Goal: Transaction & Acquisition: Obtain resource

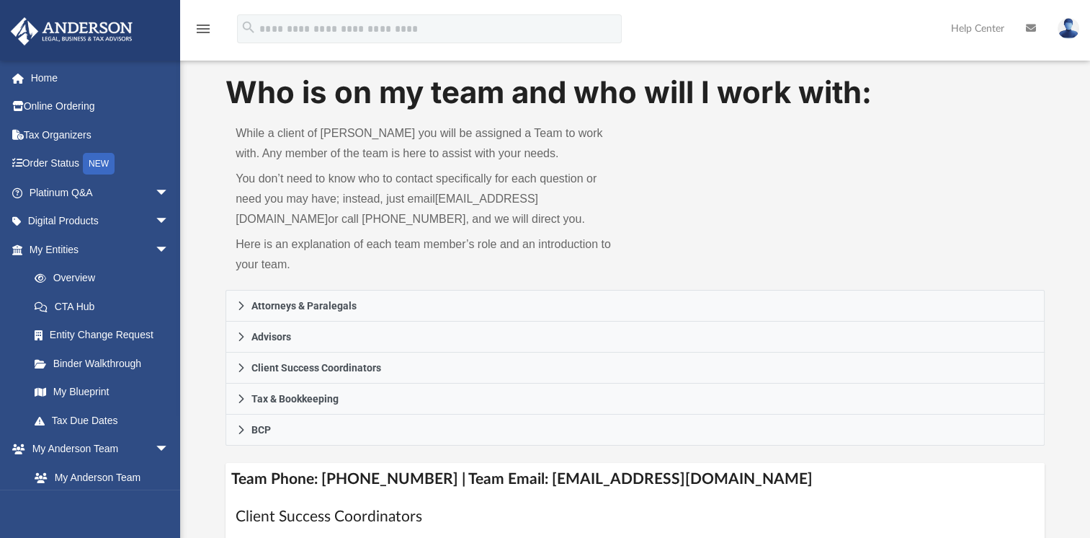
scroll to position [55, 0]
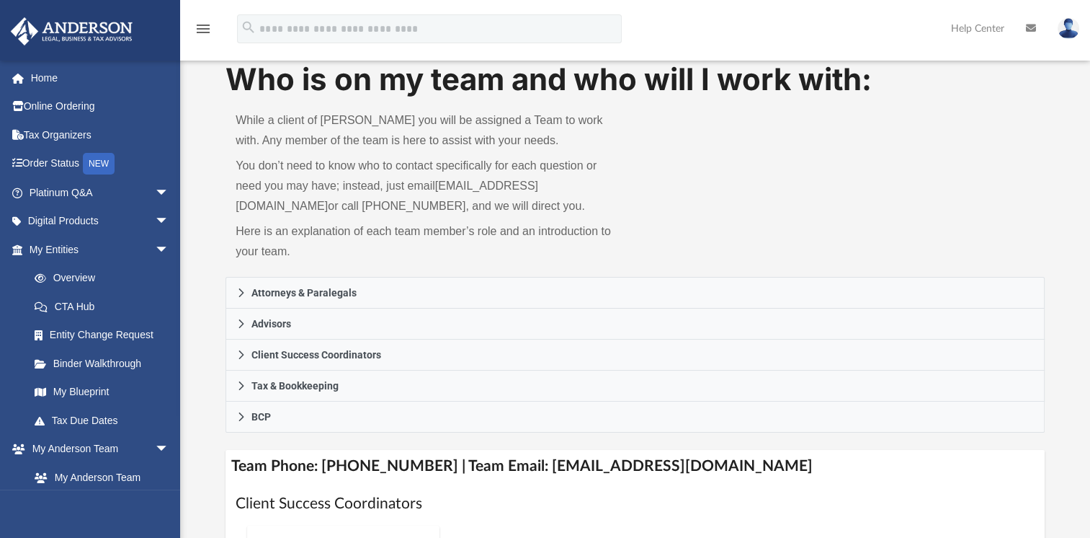
click at [46, 69] on link "Home" at bounding box center [100, 77] width 181 height 29
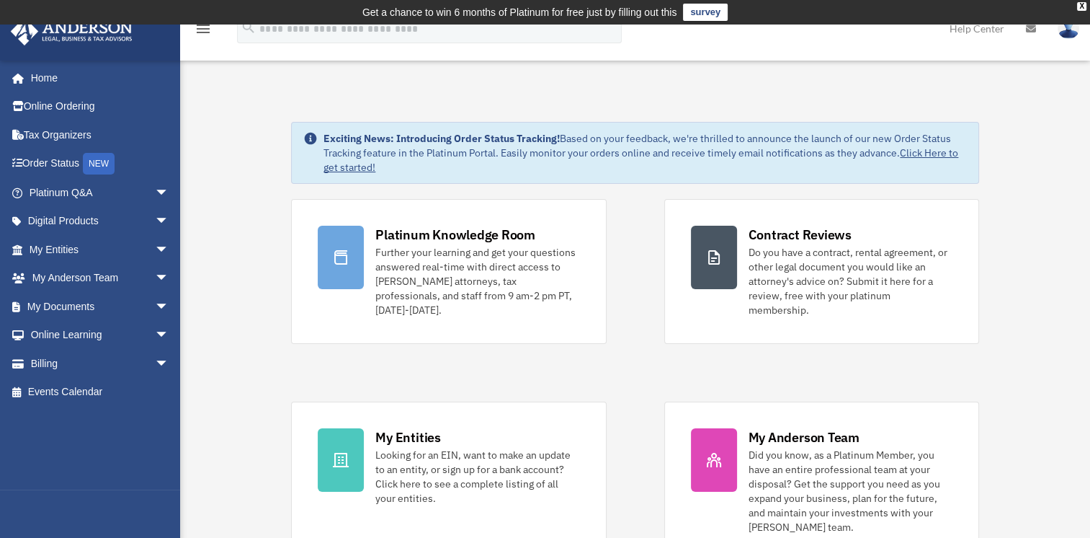
click at [71, 160] on link "Order Status NEW" at bounding box center [100, 164] width 181 height 30
click at [58, 304] on link "My Documents arrow_drop_down" at bounding box center [100, 306] width 181 height 29
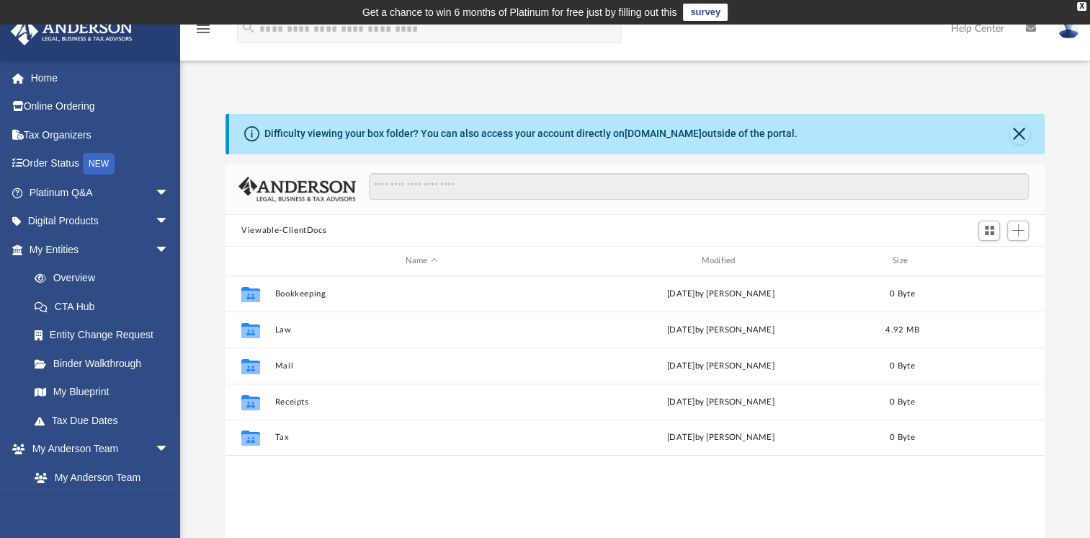
scroll to position [316, 807]
click at [277, 329] on button "Law" at bounding box center [421, 329] width 293 height 9
click at [280, 329] on button "Law" at bounding box center [421, 329] width 293 height 9
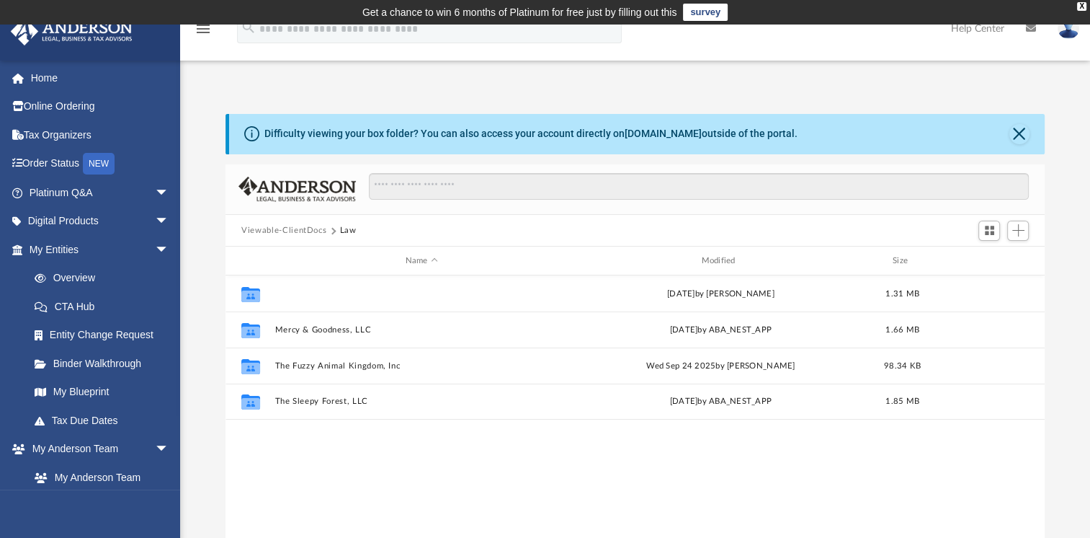
click at [300, 293] on button "Fuzzy Giraffe LLC" at bounding box center [421, 293] width 293 height 9
click at [298, 293] on button "Fuzzy Giraffe LLC" at bounding box center [421, 293] width 293 height 9
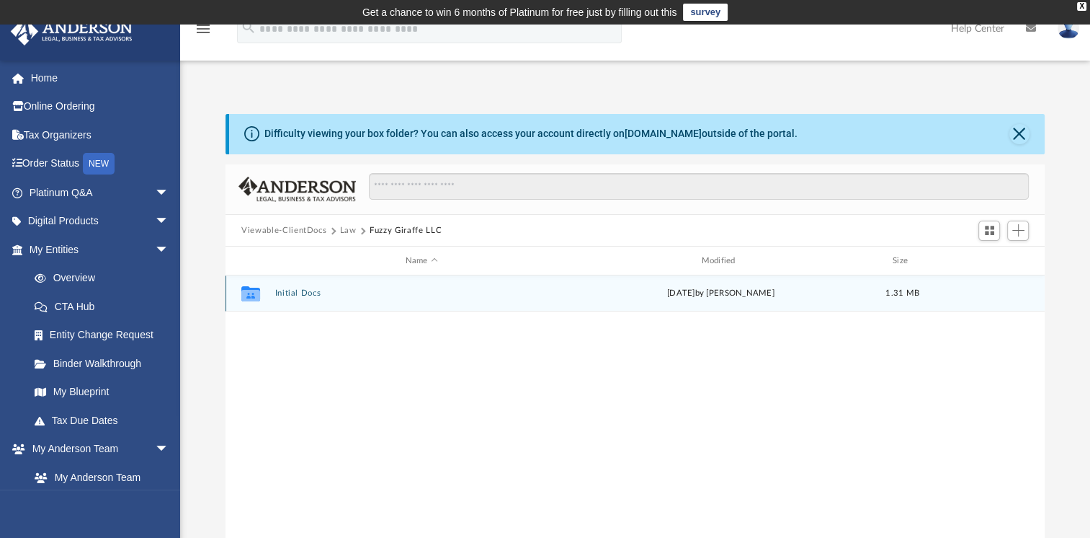
click at [289, 307] on div "Collaborated Folder Initial Docs yesterday by Samantha Turner 1.31 MB" at bounding box center [635, 293] width 819 height 36
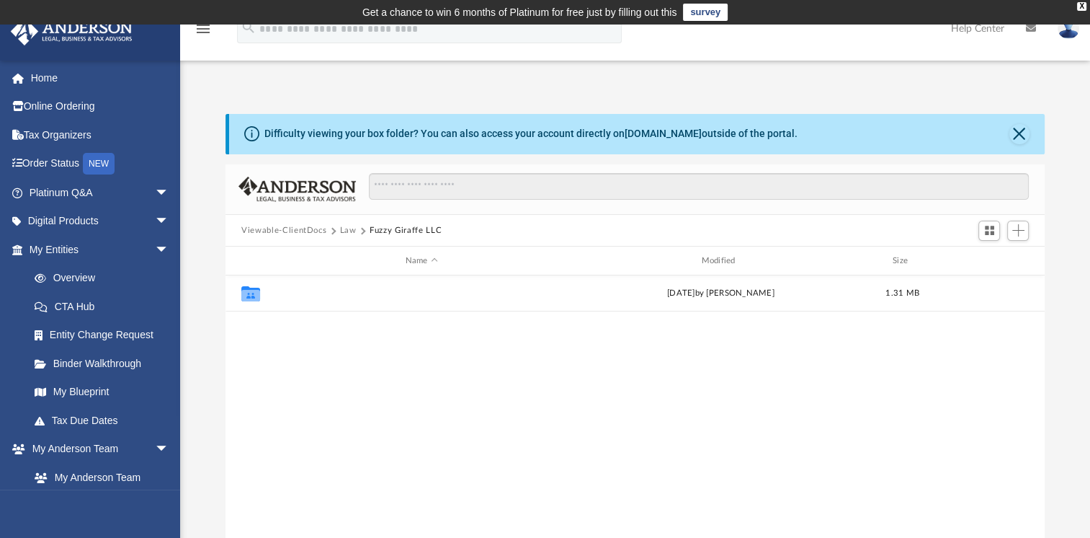
click at [288, 294] on button "Initial Docs" at bounding box center [421, 292] width 293 height 9
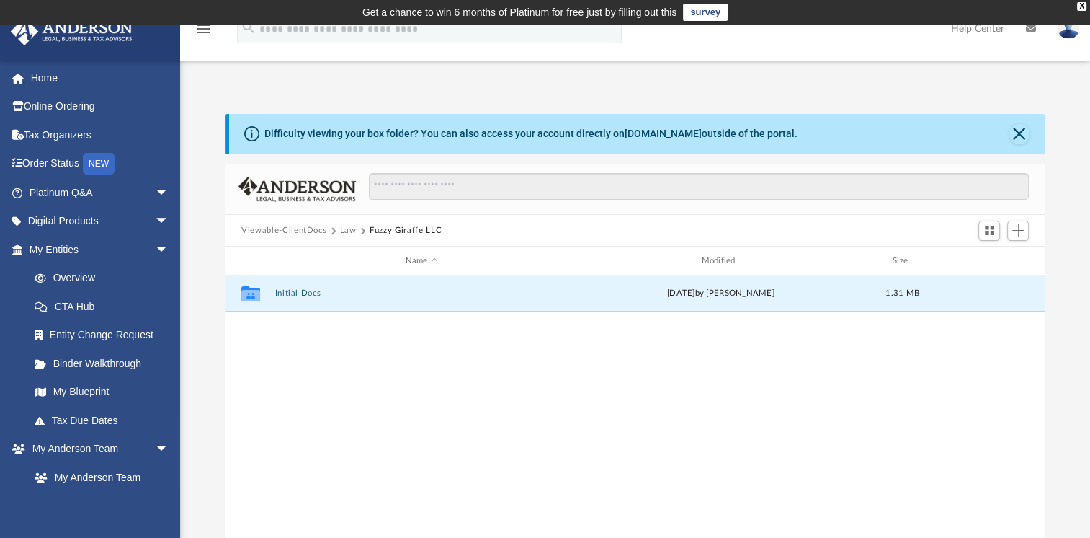
click at [281, 295] on button "Initial Docs" at bounding box center [421, 292] width 293 height 9
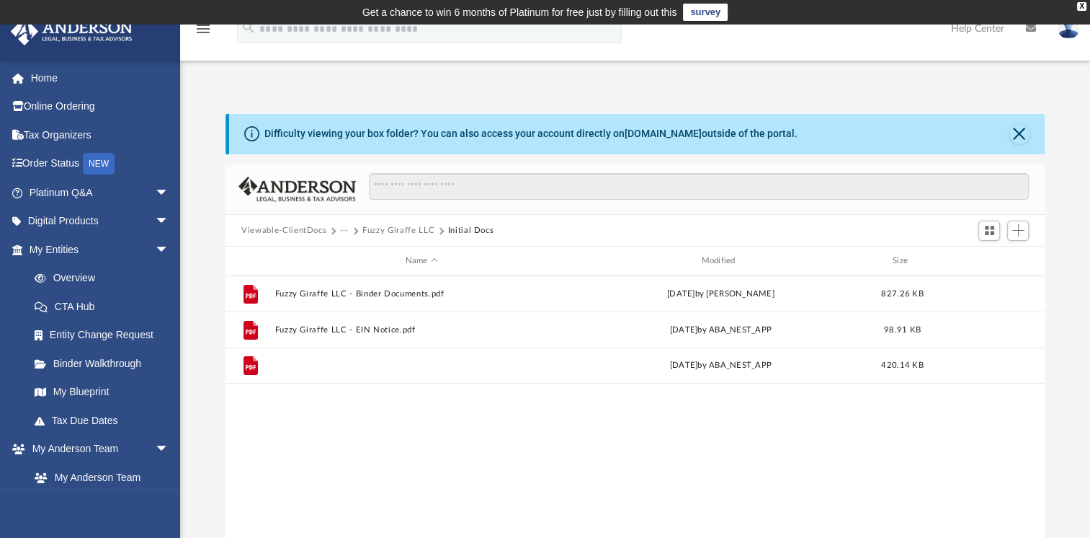
click at [394, 368] on button "Fuzzy Giraffe LLC - Filed Articles.pdf" at bounding box center [421, 364] width 293 height 9
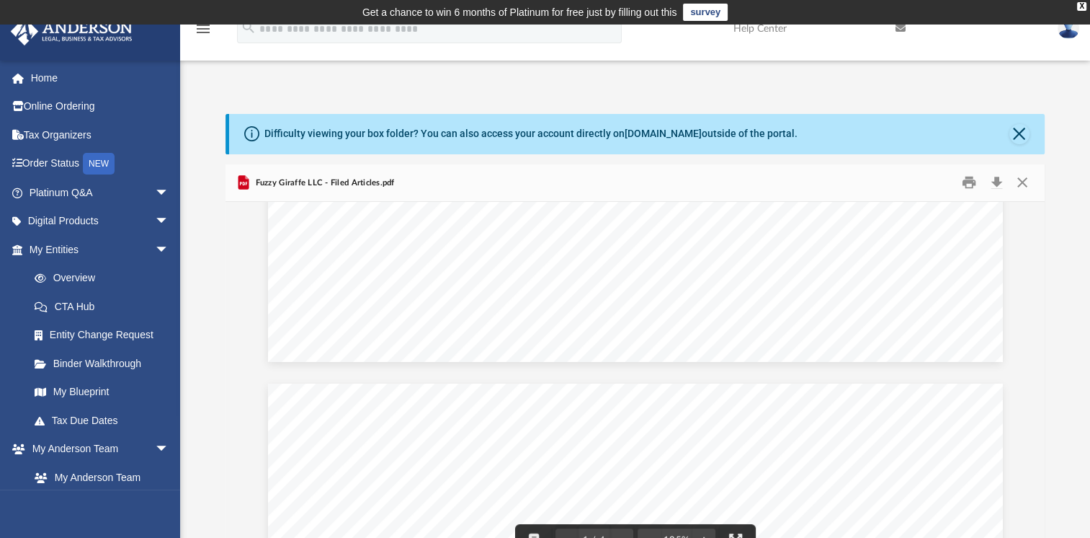
scroll to position [0, 0]
click at [1026, 135] on button "Close" at bounding box center [1020, 134] width 20 height 20
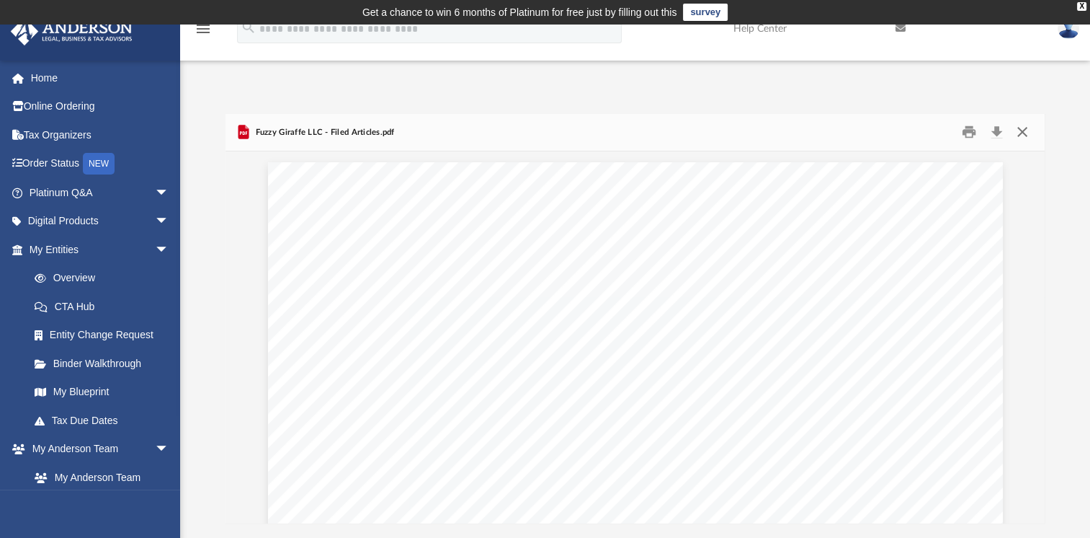
click at [1025, 135] on button "Close" at bounding box center [1022, 132] width 26 height 22
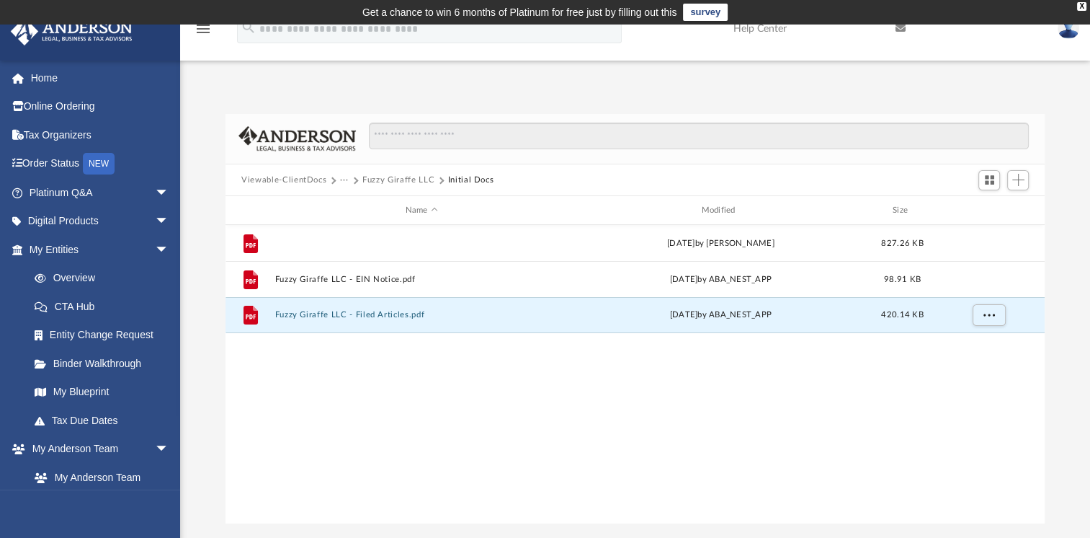
click at [312, 243] on button "Fuzzy Giraffe LLC - Binder Documents.pdf" at bounding box center [421, 243] width 293 height 9
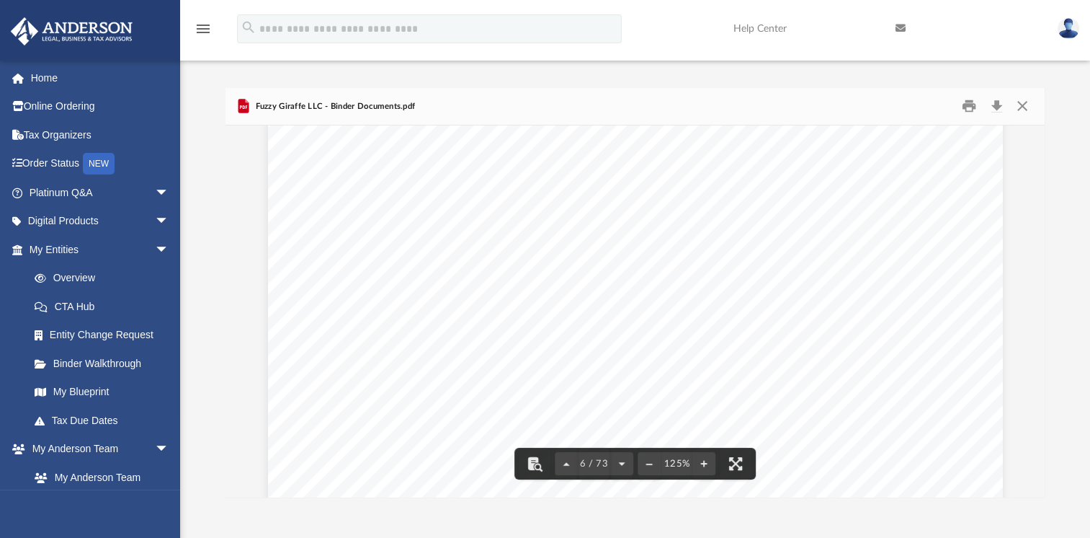
scroll to position [4931, 0]
click at [934, 366] on div "OPERATING AGREEMENT OF FUZZY GIRAFFE LLC A WYOMING LIMITED LIABILITY COMPANY EM…" at bounding box center [635, 516] width 735 height 951
click at [992, 106] on button "Download" at bounding box center [997, 106] width 26 height 22
